Goal: Find contact information: Find contact information

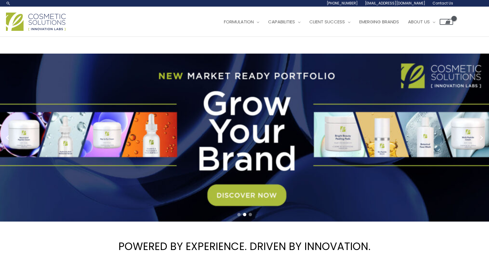
click at [307, 31] on ul "Formulation Menu Toggle Research and Innovation Market Ready Formulas Custom Fo…" at bounding box center [337, 22] width 234 height 18
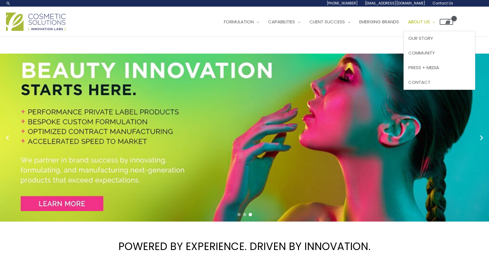
click at [404, 31] on link "About Us" at bounding box center [422, 22] width 36 height 18
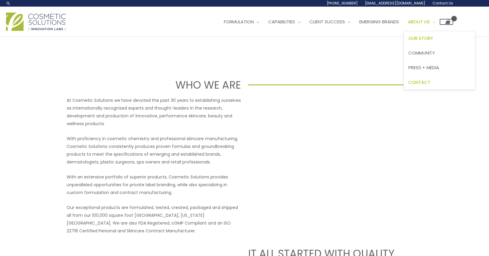
click at [409, 85] on span "Contact" at bounding box center [420, 82] width 22 height 6
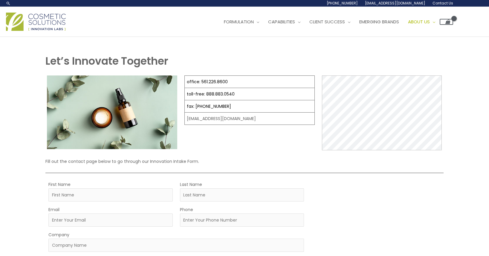
click at [43, 31] on img at bounding box center [36, 22] width 60 height 18
